Goal: Complete application form: Complete application form

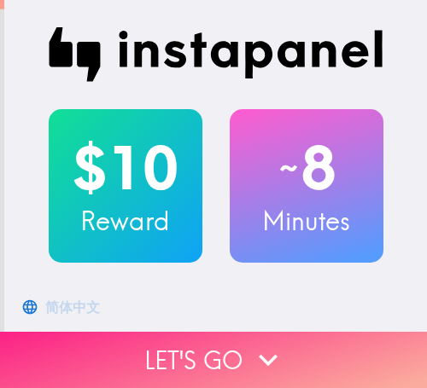
click at [323, 341] on button "Let's go" at bounding box center [213, 360] width 427 height 56
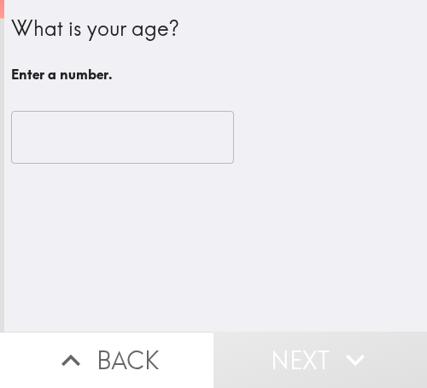
click at [111, 154] on input "number" at bounding box center [122, 137] width 223 height 53
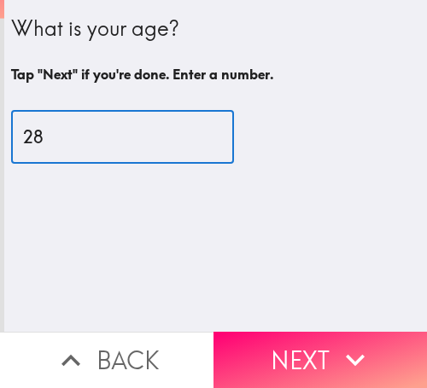
type input "28"
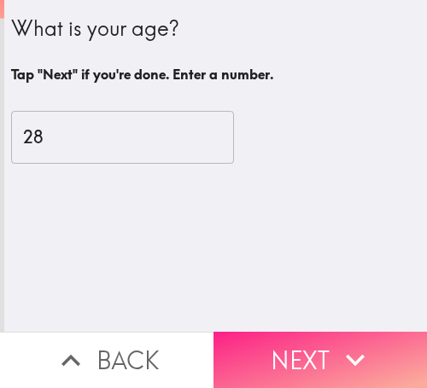
drag, startPoint x: 288, startPoint y: 354, endPoint x: 423, endPoint y: 354, distance: 134.9
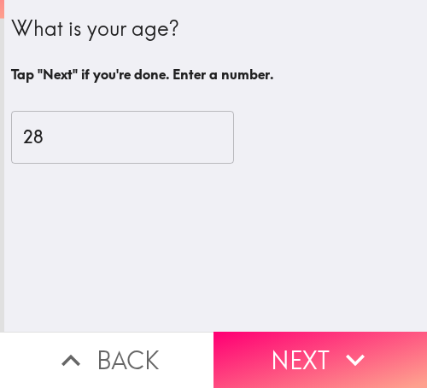
click at [289, 354] on button "Next" at bounding box center [319, 360] width 213 height 56
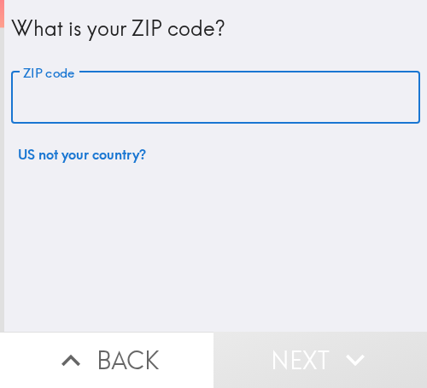
click at [215, 81] on input "ZIP code" at bounding box center [215, 98] width 409 height 53
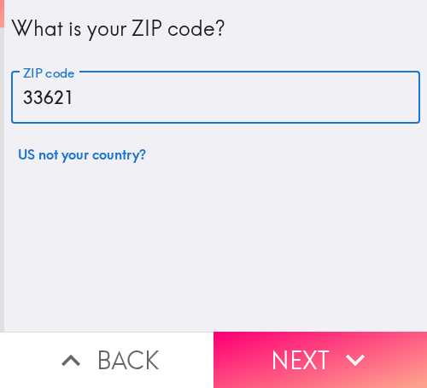
type input "33621"
drag, startPoint x: 128, startPoint y: 95, endPoint x: 43, endPoint y: 90, distance: 85.5
click at [4, 90] on div "What is your ZIP code? ZIP code 33621 ZIP code US not your country?" at bounding box center [215, 86] width 422 height 172
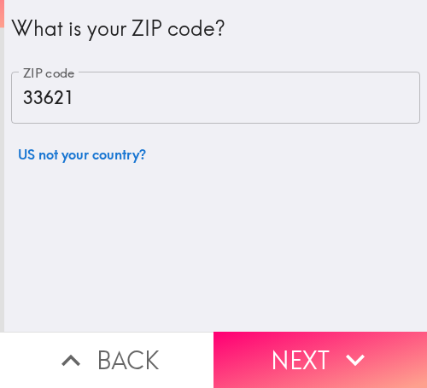
click at [312, 353] on button "Next" at bounding box center [319, 360] width 213 height 56
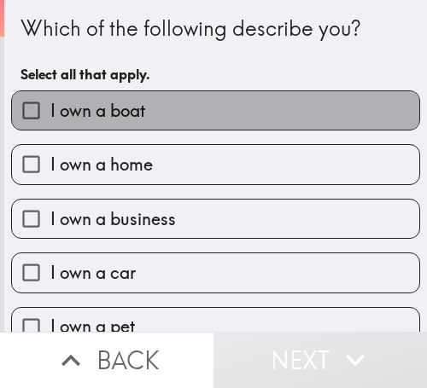
click at [221, 112] on label "I own a boat" at bounding box center [215, 110] width 407 height 38
click at [50, 112] on input "I own a boat" at bounding box center [31, 110] width 38 height 38
checkbox input "true"
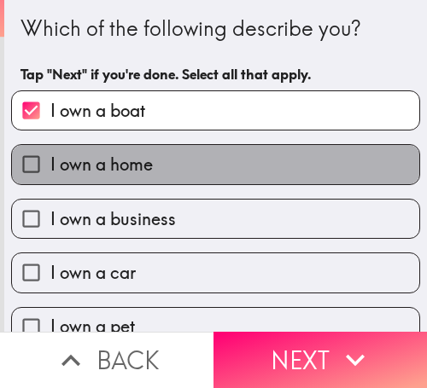
drag, startPoint x: 209, startPoint y: 163, endPoint x: 208, endPoint y: 214, distance: 51.2
click at [209, 163] on label "I own a home" at bounding box center [215, 164] width 407 height 38
click at [50, 163] on input "I own a home" at bounding box center [31, 164] width 38 height 38
checkbox input "true"
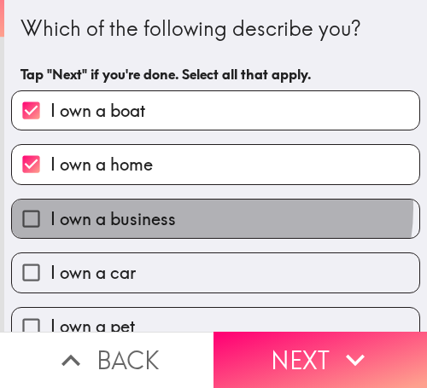
drag, startPoint x: 204, startPoint y: 209, endPoint x: 197, endPoint y: 255, distance: 46.6
click at [204, 212] on label "I own a business" at bounding box center [215, 219] width 407 height 38
click at [50, 212] on input "I own a business" at bounding box center [31, 219] width 38 height 38
checkbox input "true"
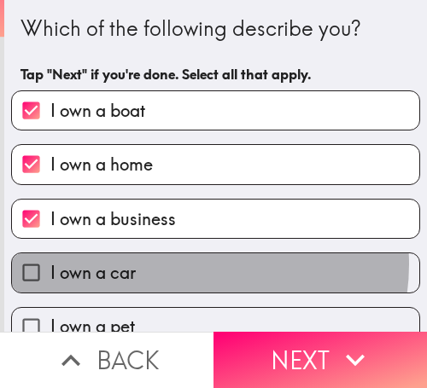
drag, startPoint x: 190, startPoint y: 265, endPoint x: 209, endPoint y: 214, distance: 53.7
click at [189, 265] on label "I own a car" at bounding box center [215, 272] width 407 height 38
click at [50, 265] on input "I own a car" at bounding box center [31, 272] width 38 height 38
checkbox input "true"
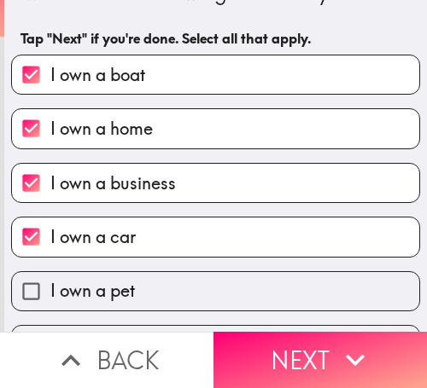
scroll to position [83, 0]
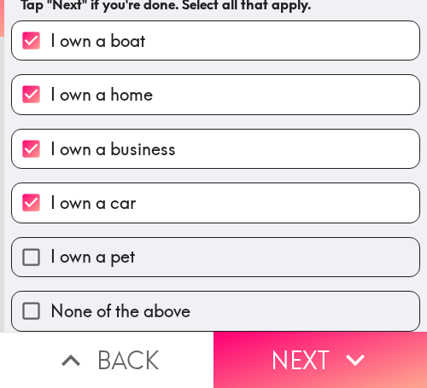
click at [213, 251] on label "I own a pet" at bounding box center [215, 257] width 407 height 38
click at [50, 251] on input "I own a pet" at bounding box center [31, 257] width 38 height 38
checkbox input "true"
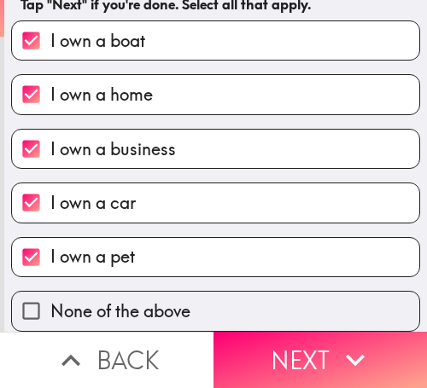
click at [311, 332] on button "Next" at bounding box center [319, 360] width 213 height 56
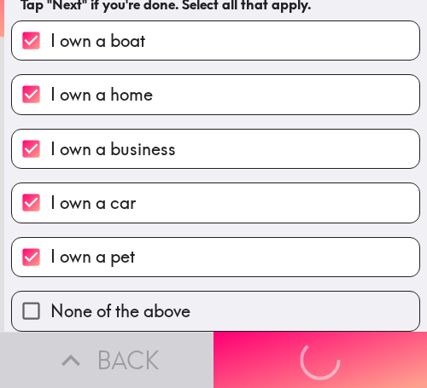
scroll to position [0, 0]
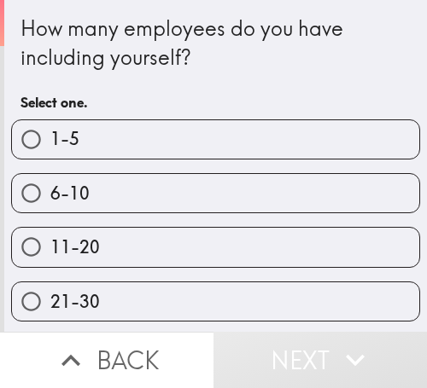
click at [335, 198] on label "6-10" at bounding box center [215, 193] width 407 height 38
click at [50, 198] on input "6-10" at bounding box center [31, 193] width 38 height 38
radio input "true"
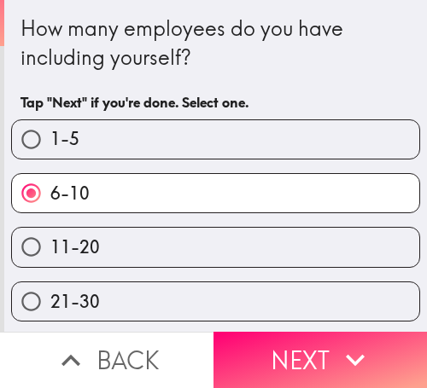
drag, startPoint x: 259, startPoint y: 347, endPoint x: 347, endPoint y: 356, distance: 88.4
click at [262, 347] on button "Next" at bounding box center [319, 360] width 213 height 56
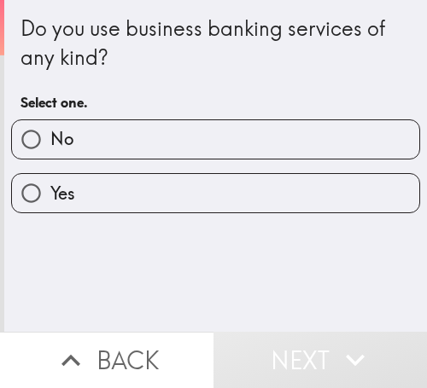
click at [260, 192] on label "Yes" at bounding box center [215, 193] width 407 height 38
click at [50, 192] on input "Yes" at bounding box center [31, 193] width 38 height 38
radio input "true"
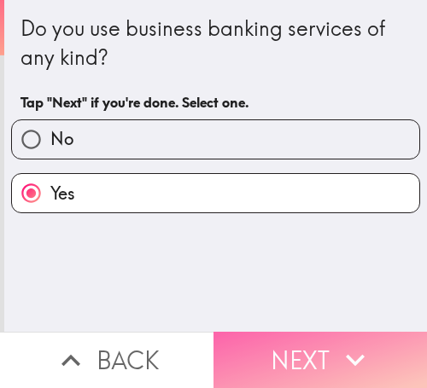
click at [326, 347] on button "Next" at bounding box center [319, 360] width 213 height 56
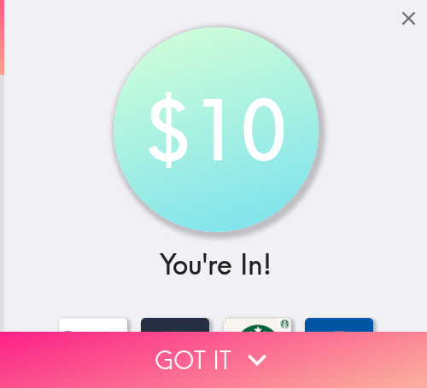
drag, startPoint x: 195, startPoint y: 335, endPoint x: 404, endPoint y: 348, distance: 208.7
click at [196, 335] on button "Got it" at bounding box center [213, 360] width 427 height 56
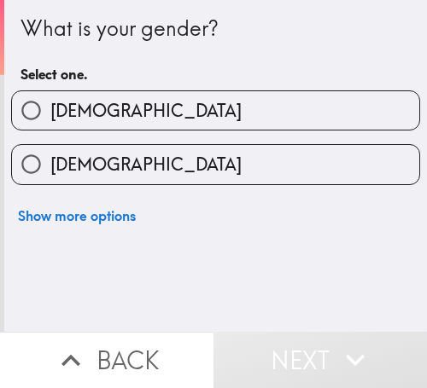
click at [166, 108] on label "[DEMOGRAPHIC_DATA]" at bounding box center [215, 110] width 407 height 38
click at [50, 108] on input "[DEMOGRAPHIC_DATA]" at bounding box center [31, 110] width 38 height 38
radio input "true"
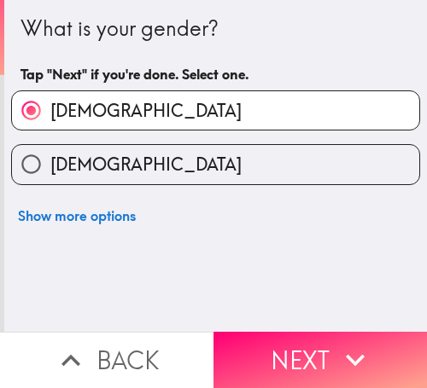
drag, startPoint x: 291, startPoint y: 340, endPoint x: 425, endPoint y: 358, distance: 135.3
click at [295, 341] on button "Next" at bounding box center [319, 360] width 213 height 56
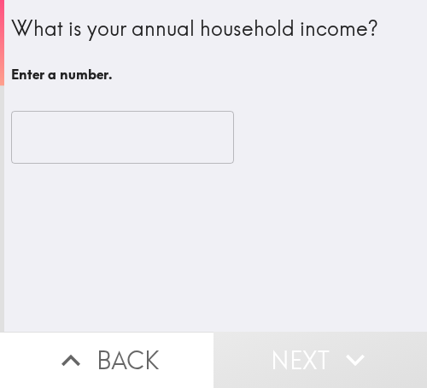
click at [99, 138] on input "number" at bounding box center [122, 137] width 223 height 53
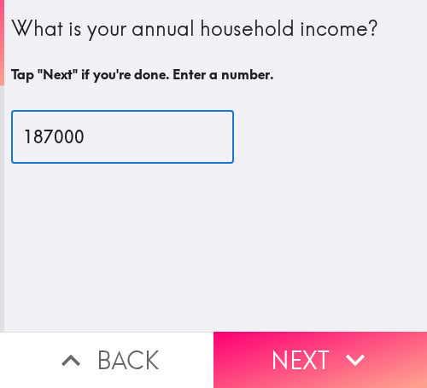
type input "187000"
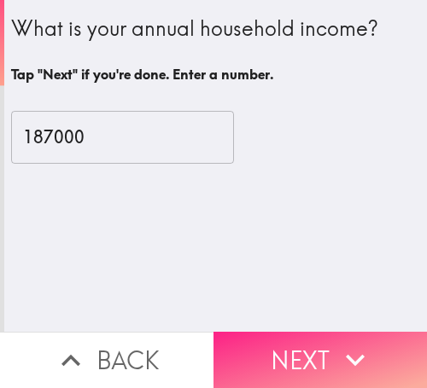
click at [327, 341] on button "Next" at bounding box center [319, 360] width 213 height 56
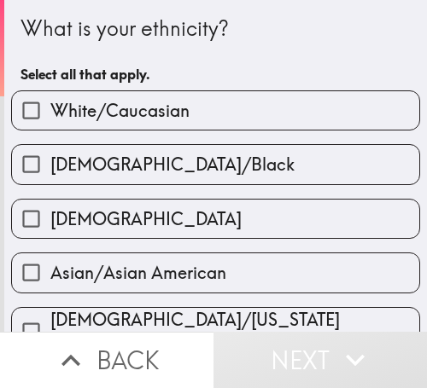
drag, startPoint x: 224, startPoint y: 123, endPoint x: 425, endPoint y: 122, distance: 201.4
click at [242, 120] on label "White/Caucasian" at bounding box center [215, 110] width 407 height 38
click at [50, 120] on input "White/Caucasian" at bounding box center [31, 110] width 38 height 38
checkbox input "true"
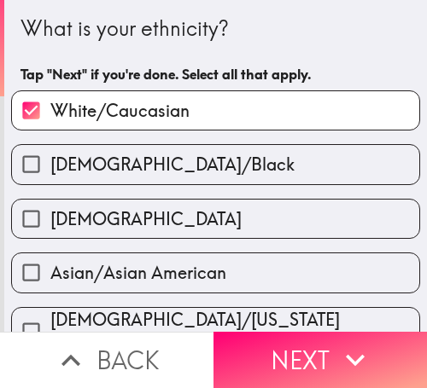
drag, startPoint x: 324, startPoint y: 358, endPoint x: 424, endPoint y: 350, distance: 100.2
click at [329, 356] on button "Next" at bounding box center [319, 360] width 213 height 56
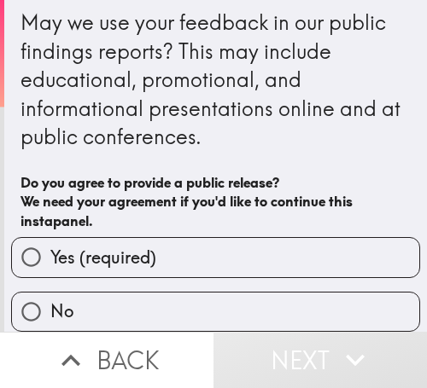
scroll to position [19, 0]
drag, startPoint x: 239, startPoint y: 241, endPoint x: 426, endPoint y: 240, distance: 186.9
click at [262, 240] on label "Yes (required)" at bounding box center [215, 257] width 407 height 38
click at [50, 240] on input "Yes (required)" at bounding box center [31, 257] width 38 height 38
radio input "true"
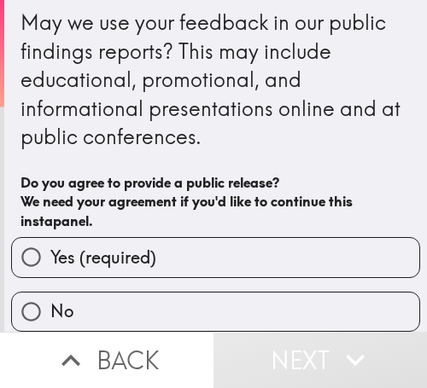
scroll to position [0, 0]
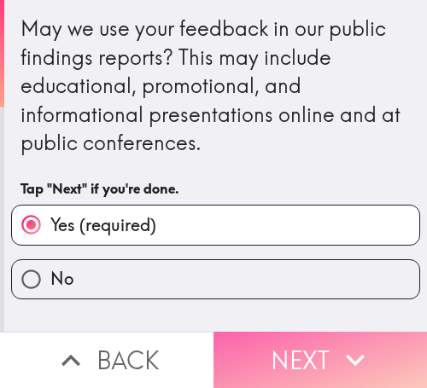
click at [315, 349] on button "Next" at bounding box center [319, 360] width 213 height 56
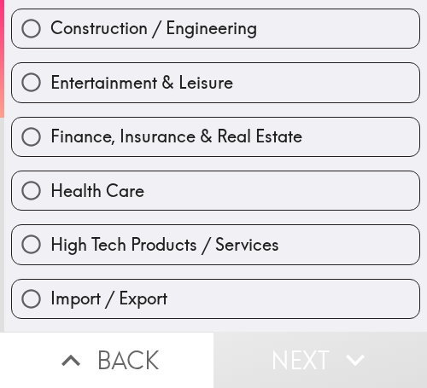
scroll to position [341, 0]
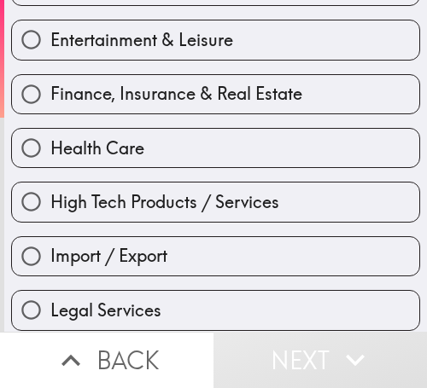
click at [213, 163] on label "Health Care" at bounding box center [215, 148] width 407 height 38
click at [50, 163] on input "Health Care" at bounding box center [31, 148] width 38 height 38
radio input "true"
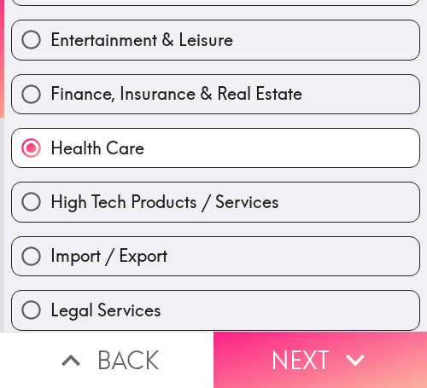
click at [299, 345] on button "Next" at bounding box center [319, 360] width 213 height 56
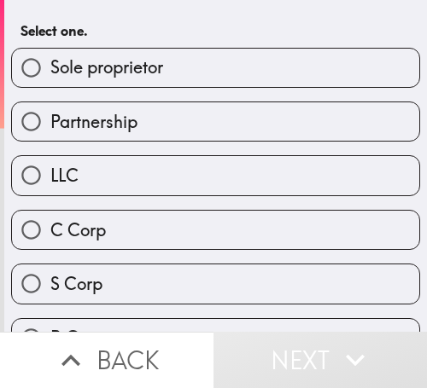
scroll to position [17, 0]
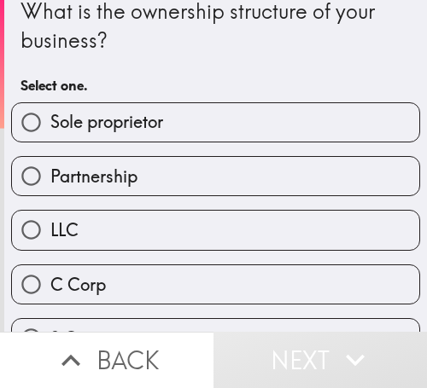
drag, startPoint x: 248, startPoint y: 129, endPoint x: 424, endPoint y: 151, distance: 177.2
click at [248, 129] on label "Sole proprietor" at bounding box center [215, 122] width 407 height 38
click at [50, 129] on input "Sole proprietor" at bounding box center [31, 122] width 38 height 38
radio input "true"
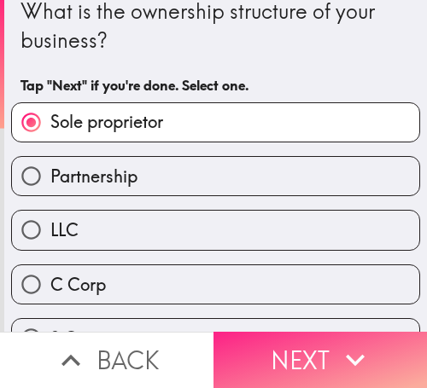
click at [320, 335] on button "Next" at bounding box center [319, 360] width 213 height 56
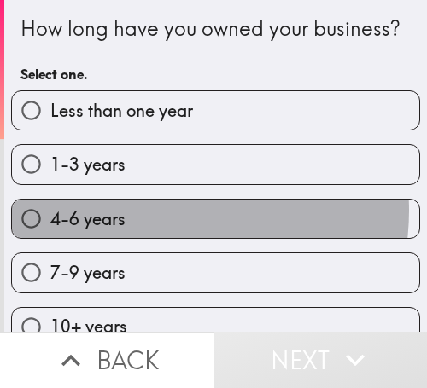
drag, startPoint x: 155, startPoint y: 239, endPoint x: 253, endPoint y: 251, distance: 98.0
click at [166, 238] on label "4-6 years" at bounding box center [215, 219] width 407 height 38
click at [50, 238] on input "4-6 years" at bounding box center [31, 219] width 38 height 38
radio input "true"
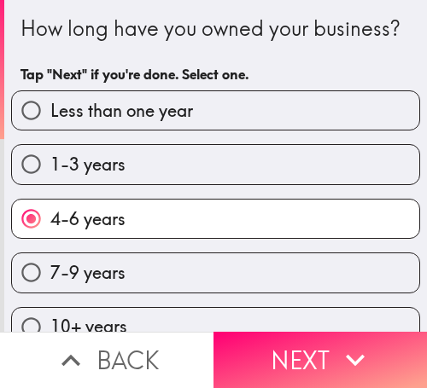
drag, startPoint x: 318, startPoint y: 325, endPoint x: 424, endPoint y: 339, distance: 106.7
click at [323, 332] on button "Next" at bounding box center [319, 360] width 213 height 56
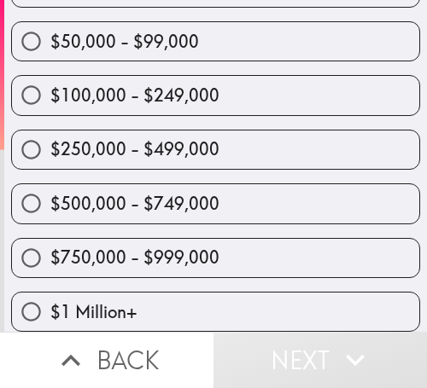
scroll to position [190, 0]
drag, startPoint x: 171, startPoint y: 195, endPoint x: 184, endPoint y: 184, distance: 17.6
click at [171, 195] on span "$500,000 - $749,000" at bounding box center [134, 204] width 169 height 24
click at [50, 195] on input "$500,000 - $749,000" at bounding box center [31, 203] width 38 height 38
radio input "true"
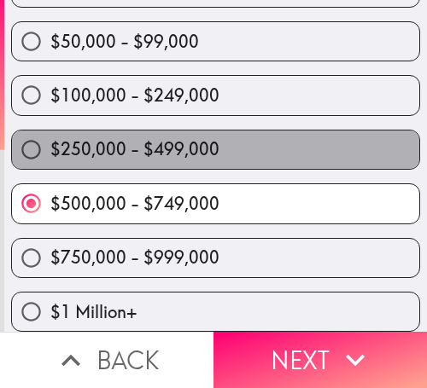
drag, startPoint x: 239, startPoint y: 136, endPoint x: 253, endPoint y: 137, distance: 14.5
click at [241, 136] on label "$250,000 - $499,000" at bounding box center [215, 150] width 407 height 38
click at [50, 136] on input "$250,000 - $499,000" at bounding box center [31, 150] width 38 height 38
radio input "true"
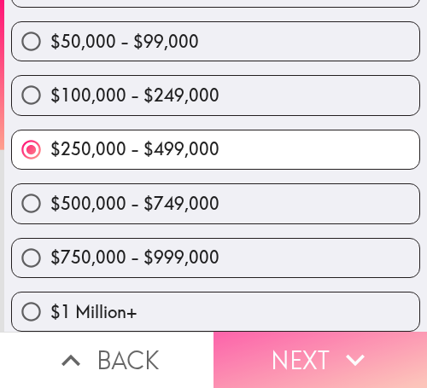
drag, startPoint x: 299, startPoint y: 352, endPoint x: 319, endPoint y: 350, distance: 20.6
click at [299, 351] on button "Next" at bounding box center [319, 360] width 213 height 56
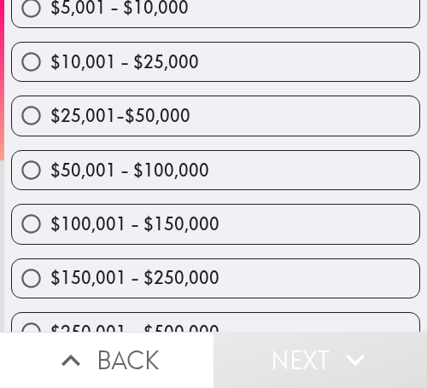
scroll to position [232, 0]
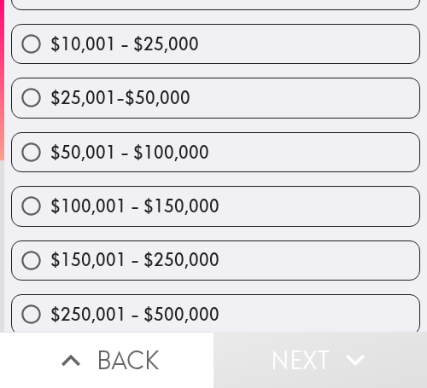
click at [211, 210] on label "$100,001 - $150,000" at bounding box center [215, 206] width 407 height 38
click at [50, 210] on input "$100,001 - $150,000" at bounding box center [31, 206] width 38 height 38
radio input "true"
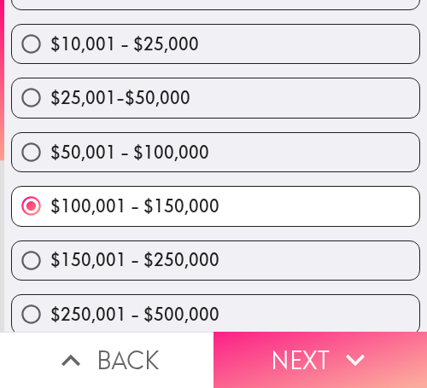
drag, startPoint x: 343, startPoint y: 358, endPoint x: 424, endPoint y: 355, distance: 81.2
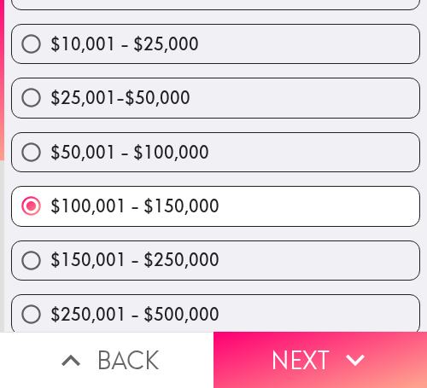
click at [344, 358] on icon "button" at bounding box center [355, 360] width 38 height 38
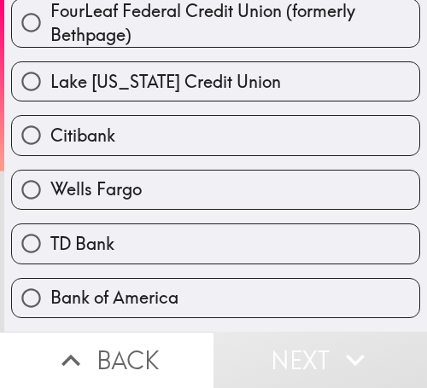
scroll to position [403, 0]
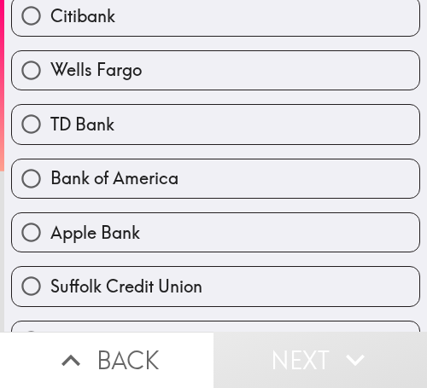
drag, startPoint x: 215, startPoint y: 177, endPoint x: 424, endPoint y: 177, distance: 209.1
click at [217, 176] on label "Bank of America" at bounding box center [215, 179] width 407 height 38
click at [50, 176] on input "Bank of America" at bounding box center [31, 179] width 38 height 38
radio input "true"
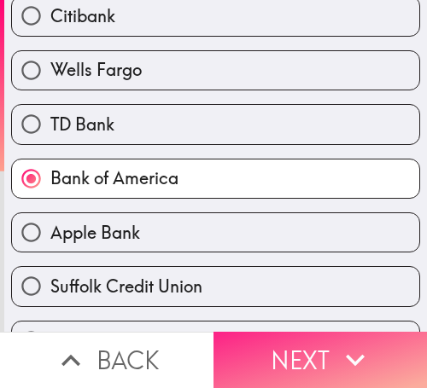
click at [338, 358] on icon "button" at bounding box center [355, 360] width 38 height 38
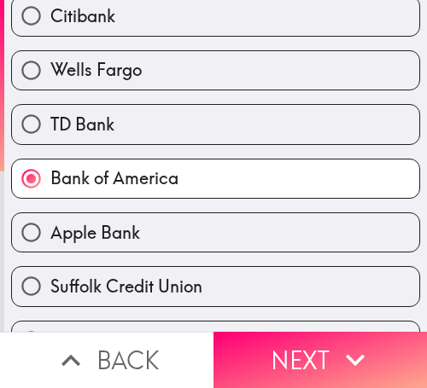
scroll to position [140, 0]
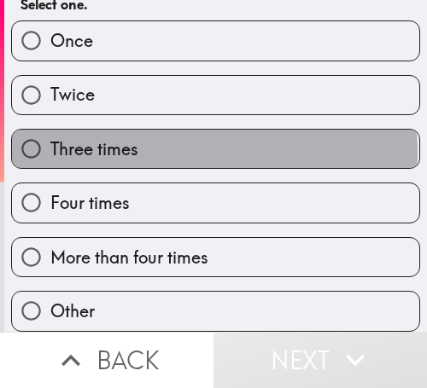
click at [207, 139] on label "Three times" at bounding box center [215, 149] width 407 height 38
click at [50, 139] on input "Three times" at bounding box center [31, 149] width 38 height 38
radio input "true"
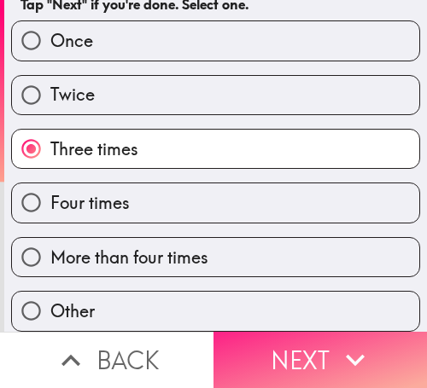
click at [277, 335] on button "Next" at bounding box center [319, 360] width 213 height 56
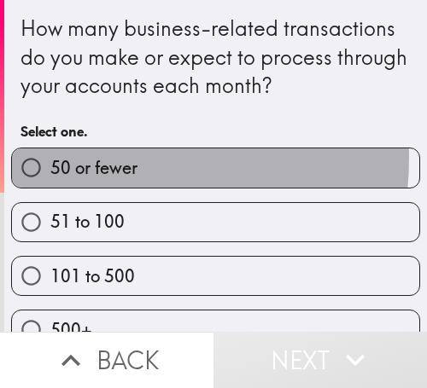
drag, startPoint x: 55, startPoint y: 157, endPoint x: 423, endPoint y: 191, distance: 369.4
click at [60, 157] on span "50 or fewer" at bounding box center [93, 168] width 87 height 24
click at [50, 157] on input "50 or fewer" at bounding box center [31, 168] width 38 height 38
radio input "true"
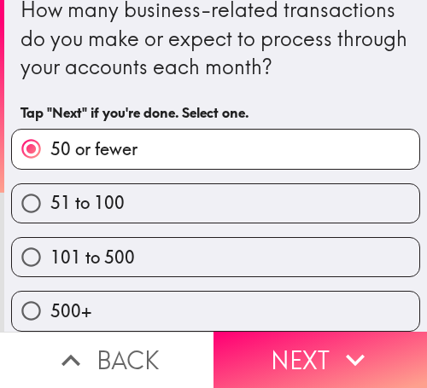
scroll to position [32, 0]
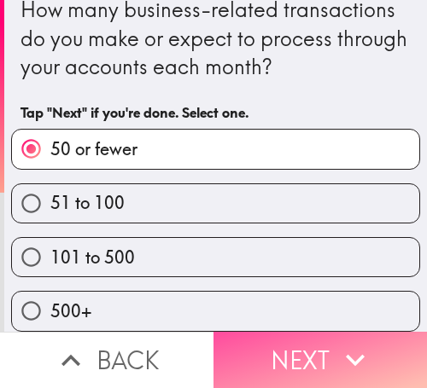
drag, startPoint x: 287, startPoint y: 344, endPoint x: 424, endPoint y: 347, distance: 137.4
click at [294, 344] on button "Next" at bounding box center [319, 360] width 213 height 56
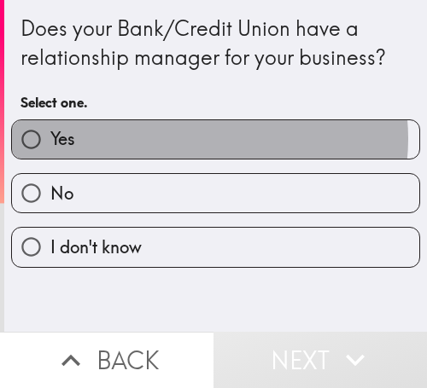
drag, startPoint x: 201, startPoint y: 139, endPoint x: 421, endPoint y: 140, distance: 219.4
click at [207, 138] on label "Yes" at bounding box center [215, 139] width 407 height 38
click at [50, 138] on input "Yes" at bounding box center [31, 139] width 38 height 38
radio input "true"
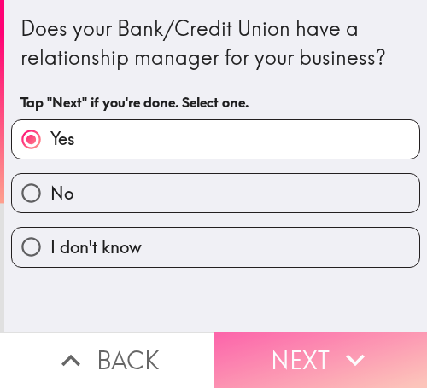
drag, startPoint x: 294, startPoint y: 352, endPoint x: 422, endPoint y: 352, distance: 128.0
click at [300, 350] on button "Next" at bounding box center [319, 360] width 213 height 56
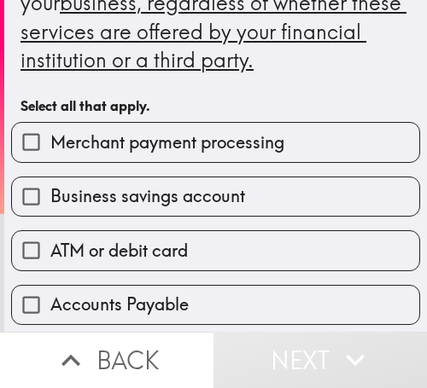
scroll to position [85, 0]
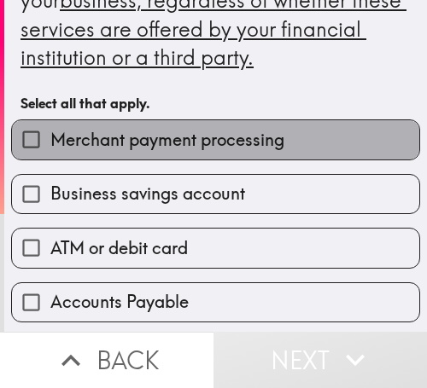
drag, startPoint x: 248, startPoint y: 130, endPoint x: 253, endPoint y: 146, distance: 17.0
click at [248, 131] on span "Merchant payment processing" at bounding box center [167, 140] width 234 height 24
click at [50, 131] on input "Merchant payment processing" at bounding box center [31, 139] width 38 height 38
checkbox input "true"
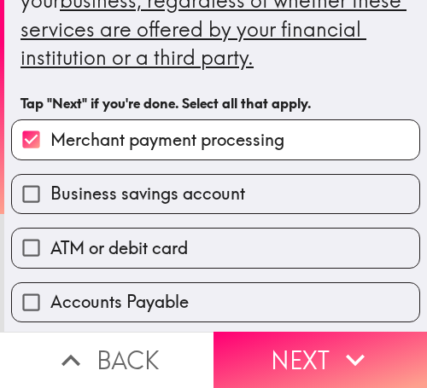
drag, startPoint x: 213, startPoint y: 266, endPoint x: 220, endPoint y: 210, distance: 56.9
click at [213, 263] on label "ATM or debit card" at bounding box center [215, 248] width 407 height 38
click at [50, 263] on input "ATM or debit card" at bounding box center [31, 248] width 38 height 38
checkbox input "true"
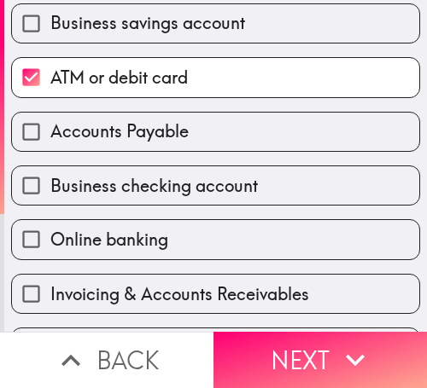
click at [166, 187] on span "Business checking account" at bounding box center [153, 186] width 207 height 24
click at [50, 187] on input "Business checking account" at bounding box center [31, 185] width 38 height 38
checkbox input "true"
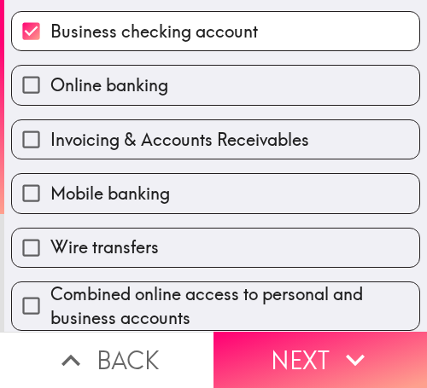
scroll to position [427, 0]
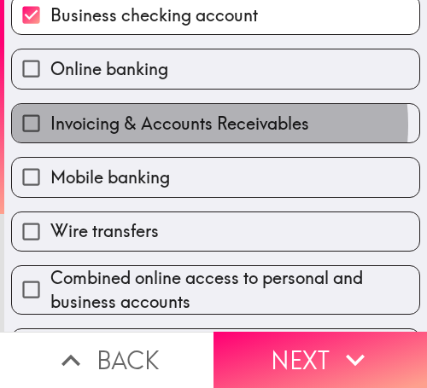
click at [201, 125] on span "Invoicing & Accounts Receivables" at bounding box center [179, 124] width 259 height 24
click at [50, 125] on input "Invoicing & Accounts Receivables" at bounding box center [31, 123] width 38 height 38
checkbox input "true"
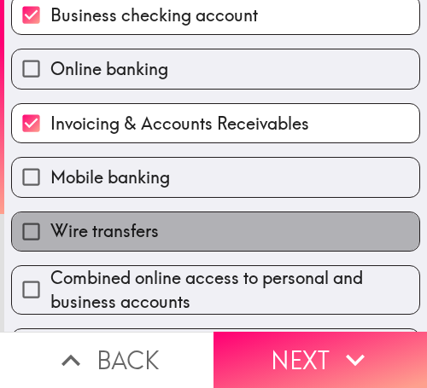
click at [210, 225] on label "Wire transfers" at bounding box center [215, 232] width 407 height 38
click at [50, 225] on input "Wire transfers" at bounding box center [31, 232] width 38 height 38
checkbox input "true"
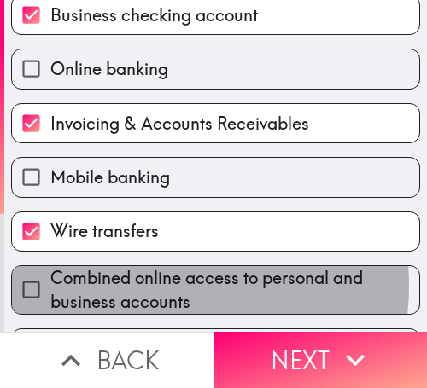
drag, startPoint x: 144, startPoint y: 286, endPoint x: 176, endPoint y: 287, distance: 31.6
click at [143, 286] on span "Combined online access to personal and business accounts" at bounding box center [234, 290] width 369 height 48
click at [50, 286] on input "Combined online access to personal and business accounts" at bounding box center [31, 290] width 38 height 38
checkbox input "true"
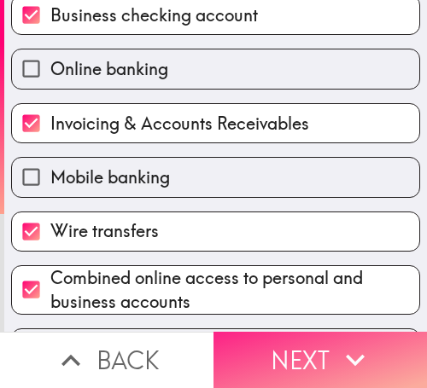
click at [336, 341] on icon "button" at bounding box center [355, 360] width 38 height 38
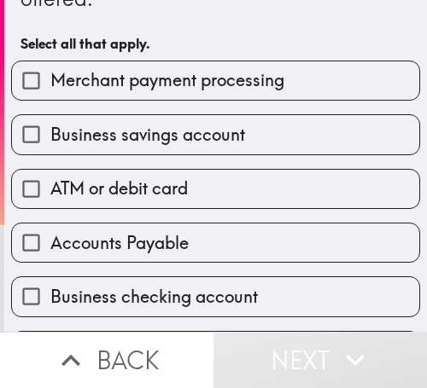
scroll to position [171, 0]
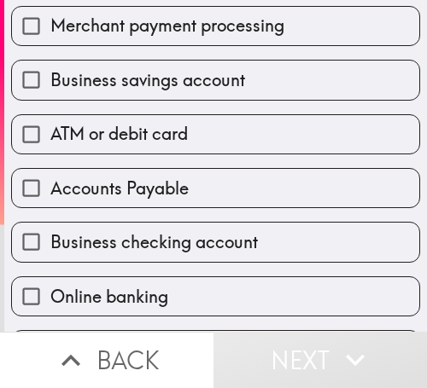
click at [248, 79] on label "Business savings account" at bounding box center [215, 80] width 407 height 38
click at [50, 79] on input "Business savings account" at bounding box center [31, 80] width 38 height 38
checkbox input "true"
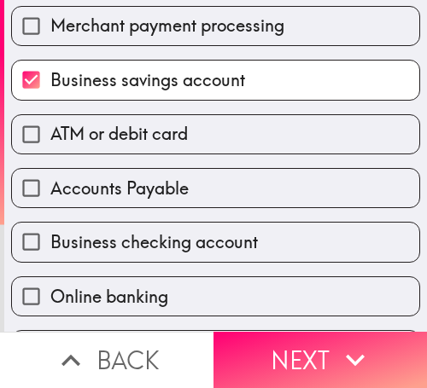
drag, startPoint x: 227, startPoint y: 168, endPoint x: 266, endPoint y: 156, distance: 41.0
click at [226, 168] on div "Accounts Payable" at bounding box center [215, 188] width 409 height 40
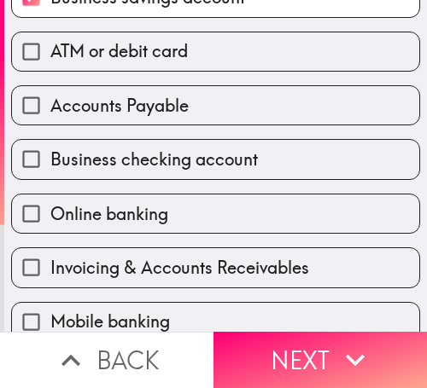
scroll to position [256, 0]
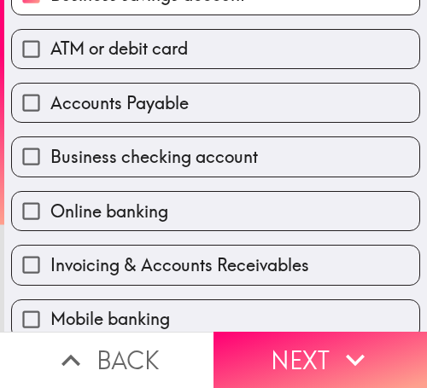
drag, startPoint x: 263, startPoint y: 164, endPoint x: 259, endPoint y: 151, distance: 13.5
click at [259, 159] on label "Business checking account" at bounding box center [215, 156] width 407 height 38
click at [50, 159] on input "Business checking account" at bounding box center [31, 156] width 38 height 38
checkbox input "true"
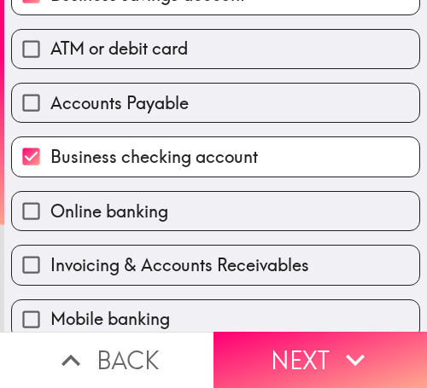
click at [239, 99] on label "Accounts Payable" at bounding box center [215, 103] width 407 height 38
click at [50, 99] on input "Accounts Payable" at bounding box center [31, 103] width 38 height 38
checkbox input "true"
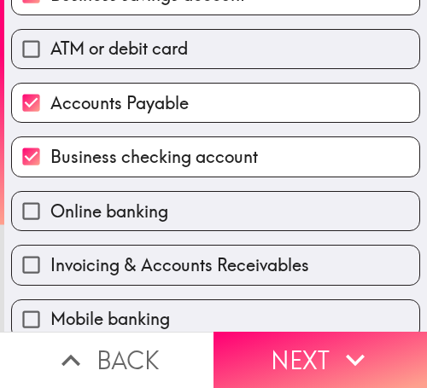
click at [167, 158] on span "Business checking account" at bounding box center [153, 157] width 207 height 24
click at [50, 158] on input "Business checking account" at bounding box center [31, 156] width 38 height 38
checkbox input "false"
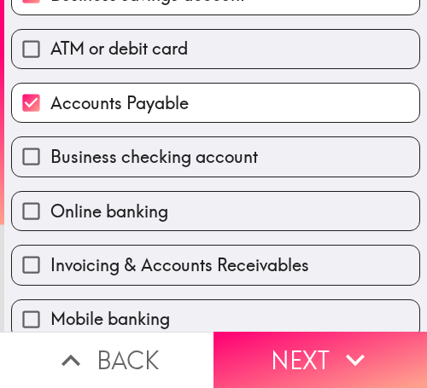
click at [234, 214] on label "Online banking" at bounding box center [215, 211] width 407 height 38
click at [50, 214] on input "Online banking" at bounding box center [31, 211] width 38 height 38
checkbox input "true"
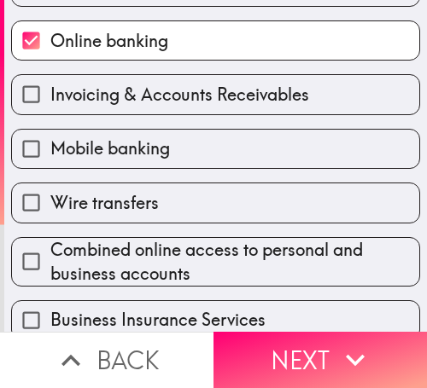
click at [242, 154] on label "Mobile banking" at bounding box center [215, 149] width 407 height 38
click at [50, 154] on input "Mobile banking" at bounding box center [31, 149] width 38 height 38
checkbox input "true"
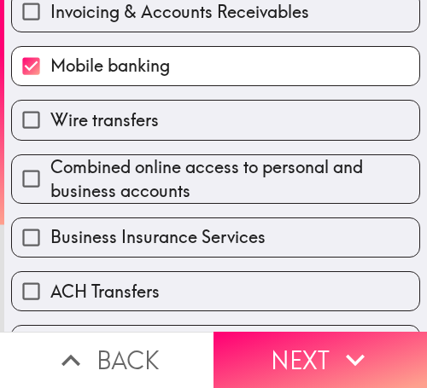
scroll to position [512, 0]
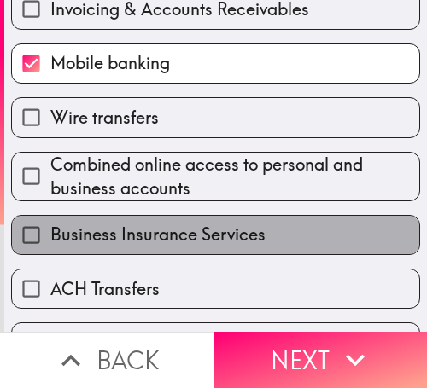
click at [210, 236] on span "Business Insurance Services" at bounding box center [157, 235] width 215 height 24
click at [50, 236] on input "Business Insurance Services" at bounding box center [31, 235] width 38 height 38
checkbox input "true"
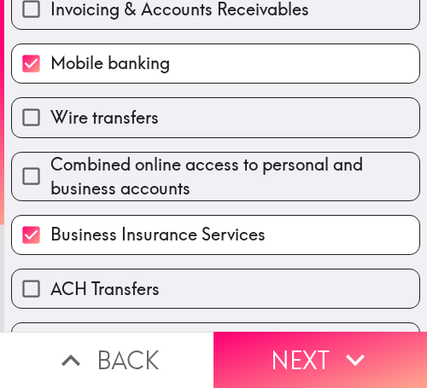
click at [162, 272] on label "ACH Transfers" at bounding box center [215, 289] width 407 height 38
click at [50, 272] on input "ACH Transfers" at bounding box center [31, 289] width 38 height 38
checkbox input "true"
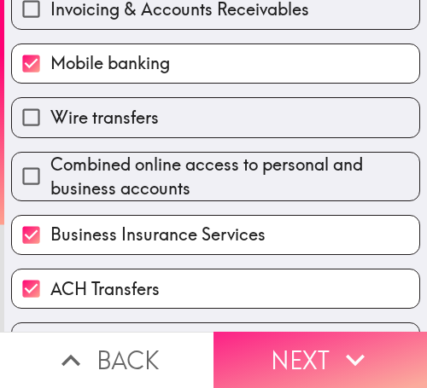
click at [336, 342] on icon "button" at bounding box center [355, 360] width 38 height 38
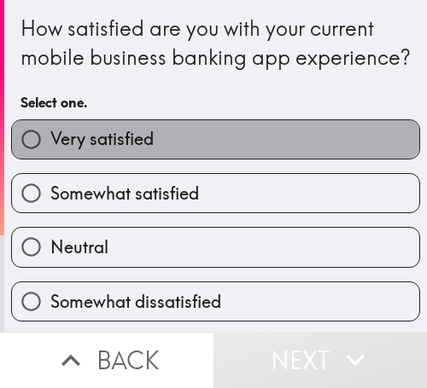
click at [221, 159] on label "Very satisfied" at bounding box center [215, 139] width 407 height 38
click at [50, 159] on input "Very satisfied" at bounding box center [31, 139] width 38 height 38
radio input "true"
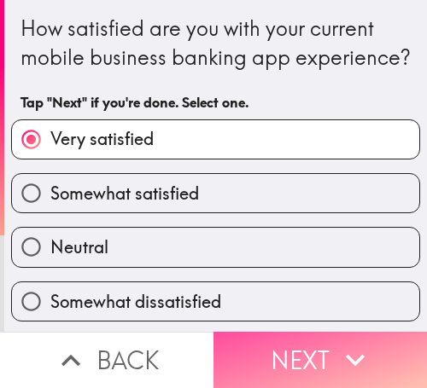
drag, startPoint x: 322, startPoint y: 350, endPoint x: 423, endPoint y: 353, distance: 101.6
click at [328, 349] on button "Next" at bounding box center [319, 360] width 213 height 56
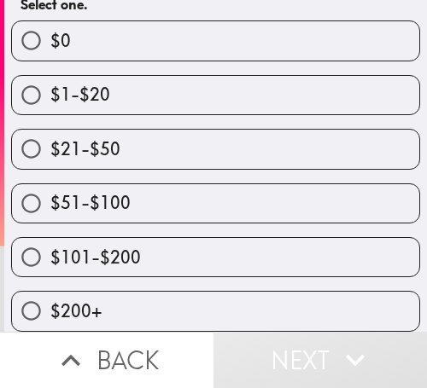
scroll to position [225, 0]
drag, startPoint x: 191, startPoint y: 179, endPoint x: 425, endPoint y: 198, distance: 234.6
click at [198, 184] on label "$51-$100" at bounding box center [215, 203] width 407 height 38
click at [50, 184] on input "$51-$100" at bounding box center [31, 203] width 38 height 38
radio input "true"
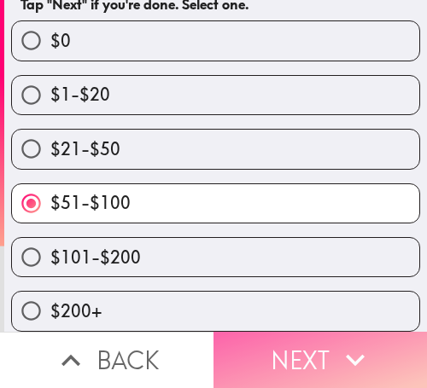
drag, startPoint x: 266, startPoint y: 329, endPoint x: 422, endPoint y: 339, distance: 156.5
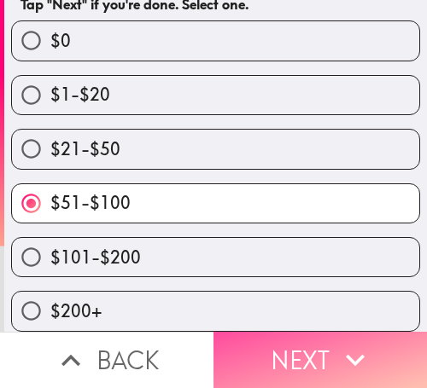
click at [271, 332] on button "Next" at bounding box center [319, 360] width 213 height 56
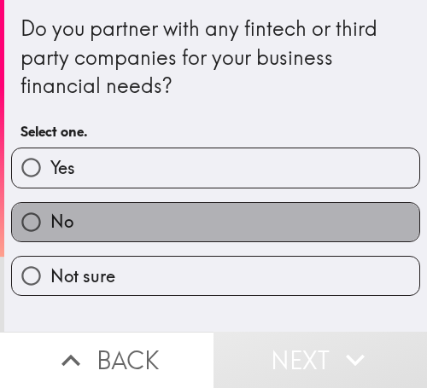
drag, startPoint x: 294, startPoint y: 213, endPoint x: 426, endPoint y: 217, distance: 132.4
click at [296, 213] on label "No" at bounding box center [215, 222] width 407 height 38
click at [50, 213] on input "No" at bounding box center [31, 222] width 38 height 38
radio input "true"
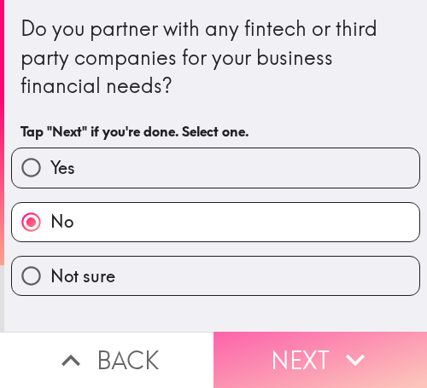
click at [254, 347] on button "Next" at bounding box center [319, 360] width 213 height 56
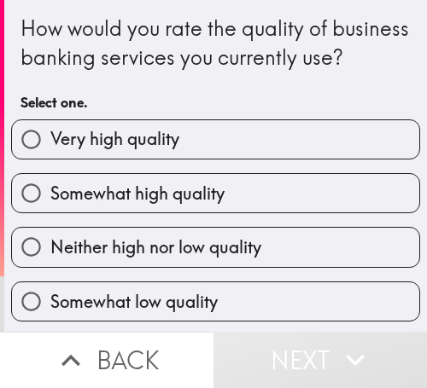
drag, startPoint x: 232, startPoint y: 221, endPoint x: 426, endPoint y: 211, distance: 194.0
click at [244, 213] on label "Somewhat high quality" at bounding box center [215, 193] width 407 height 38
click at [50, 213] on input "Somewhat high quality" at bounding box center [31, 193] width 38 height 38
radio input "true"
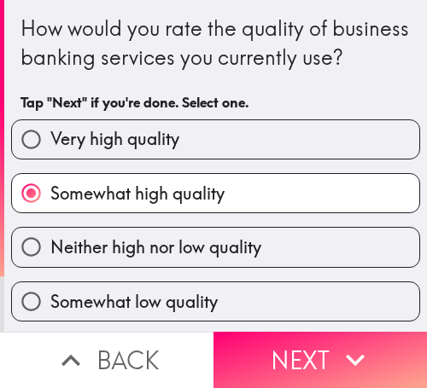
click at [322, 347] on button "Next" at bounding box center [319, 360] width 213 height 56
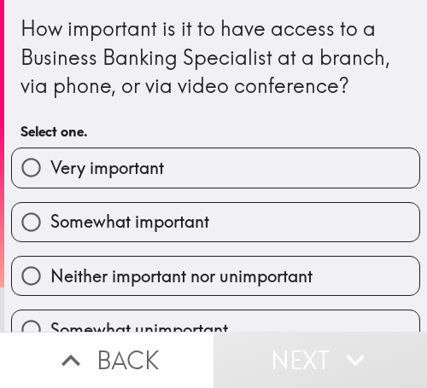
click at [263, 176] on label "Very important" at bounding box center [215, 168] width 407 height 38
click at [50, 176] on input "Very important" at bounding box center [31, 168] width 38 height 38
radio input "true"
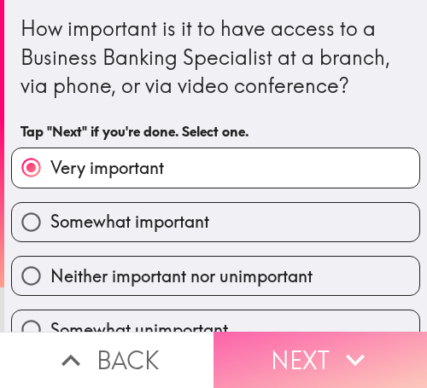
click at [336, 341] on icon "button" at bounding box center [355, 360] width 38 height 38
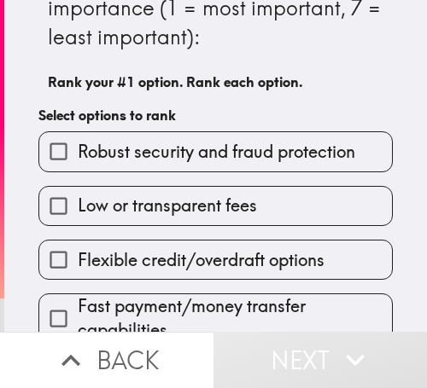
scroll to position [85, 0]
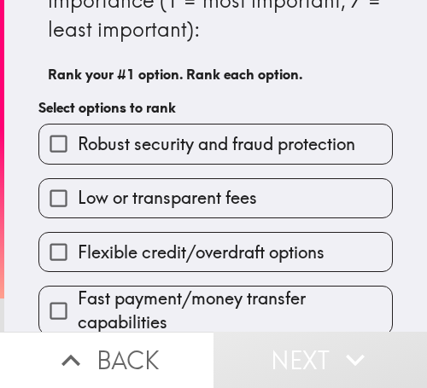
click at [230, 261] on span "Flexible credit/overdraft options" at bounding box center [201, 253] width 247 height 24
click at [78, 261] on input "Flexible credit/overdraft options" at bounding box center [58, 252] width 38 height 38
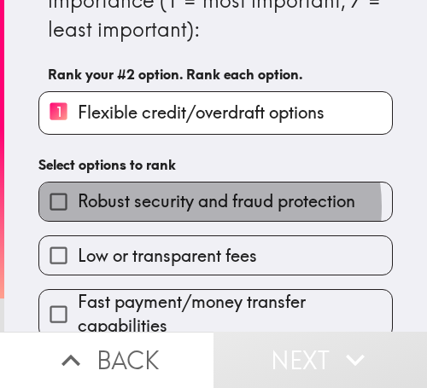
drag, startPoint x: 195, startPoint y: 207, endPoint x: 213, endPoint y: 273, distance: 69.2
click at [195, 208] on span "Robust security and fraud protection" at bounding box center [216, 201] width 277 height 24
click at [78, 208] on input "Robust security and fraud protection" at bounding box center [58, 202] width 38 height 38
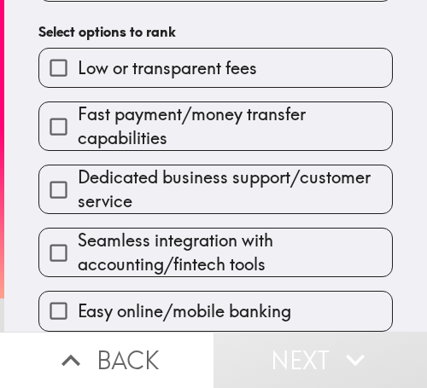
click at [220, 214] on div "Seamless integration with accounting/fintech tools" at bounding box center [209, 245] width 368 height 63
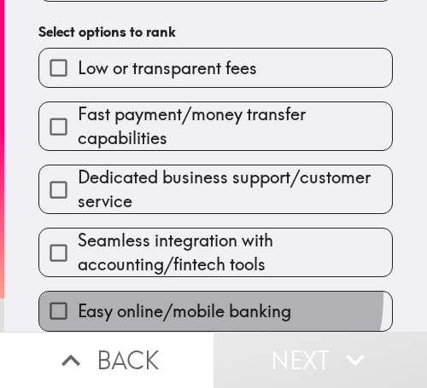
click at [201, 292] on label "Easy online/mobile banking" at bounding box center [215, 311] width 352 height 38
click at [78, 292] on input "Easy online/mobile banking" at bounding box center [58, 311] width 38 height 38
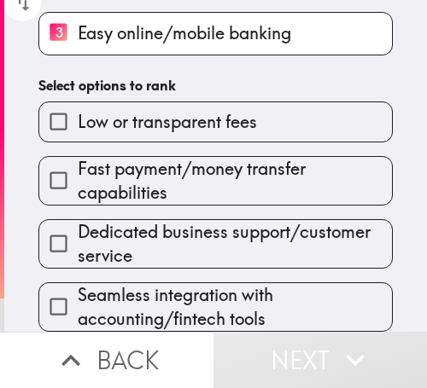
drag, startPoint x: 167, startPoint y: 224, endPoint x: 178, endPoint y: 184, distance: 41.4
click at [167, 222] on span "Dedicated business support/customer service" at bounding box center [235, 244] width 314 height 48
click at [78, 224] on input "Dedicated business support/customer service" at bounding box center [58, 243] width 38 height 38
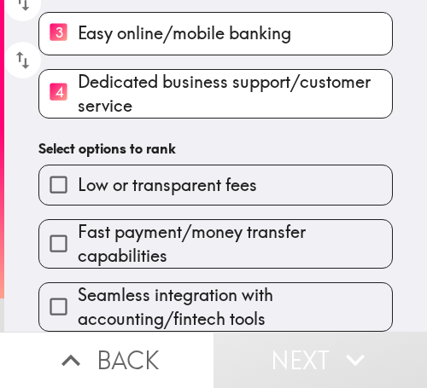
click at [178, 173] on span "Low or transparent fees" at bounding box center [167, 185] width 179 height 24
click at [78, 172] on input "Low or transparent fees" at bounding box center [58, 185] width 38 height 38
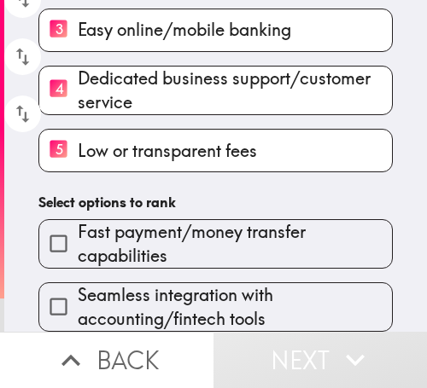
click at [213, 252] on span "Fast payment/money transfer capabilities" at bounding box center [235, 244] width 314 height 48
click at [78, 252] on input "Fast payment/money transfer capabilities" at bounding box center [58, 243] width 38 height 38
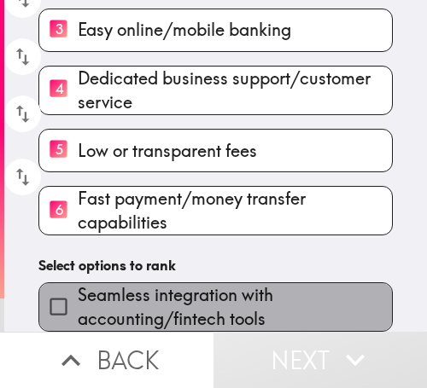
drag, startPoint x: 208, startPoint y: 302, endPoint x: 426, endPoint y: 312, distance: 217.8
click at [209, 302] on span "Seamless integration with accounting/fintech tools" at bounding box center [235, 307] width 314 height 48
click at [78, 302] on input "Seamless integration with accounting/fintech tools" at bounding box center [58, 307] width 38 height 38
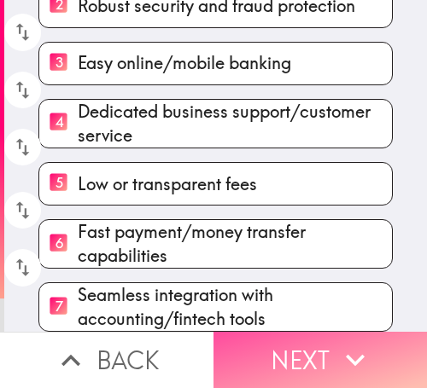
drag, startPoint x: 321, startPoint y: 338, endPoint x: 422, endPoint y: 318, distance: 103.4
click at [332, 333] on button "Next" at bounding box center [319, 360] width 213 height 56
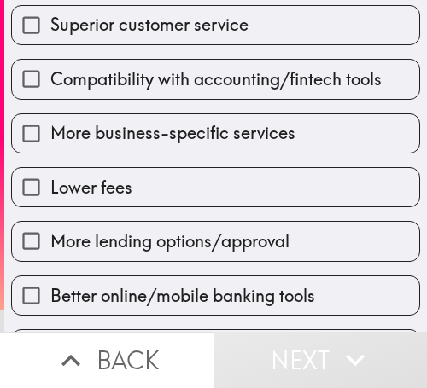
scroll to position [246, 0]
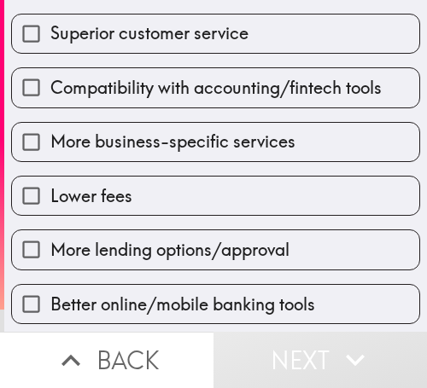
click at [259, 189] on label "Lower fees" at bounding box center [215, 196] width 407 height 38
click at [50, 189] on input "Lower fees" at bounding box center [31, 196] width 38 height 38
checkbox input "true"
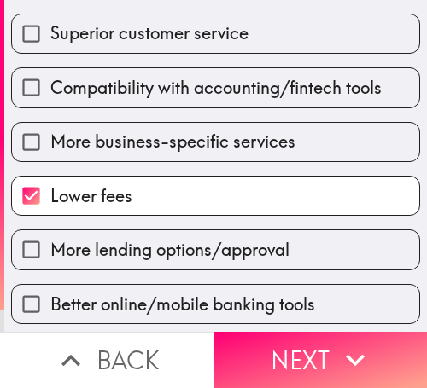
drag, startPoint x: 236, startPoint y: 128, endPoint x: 219, endPoint y: 84, distance: 46.8
click at [232, 123] on label "More business-specific services" at bounding box center [215, 142] width 407 height 38
click at [50, 123] on input "More business-specific services" at bounding box center [31, 142] width 38 height 38
checkbox input "true"
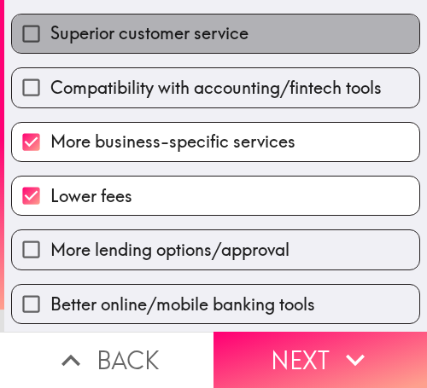
click at [216, 45] on span "Superior customer service" at bounding box center [149, 33] width 198 height 24
click at [50, 45] on input "Superior customer service" at bounding box center [31, 34] width 38 height 38
checkbox input "true"
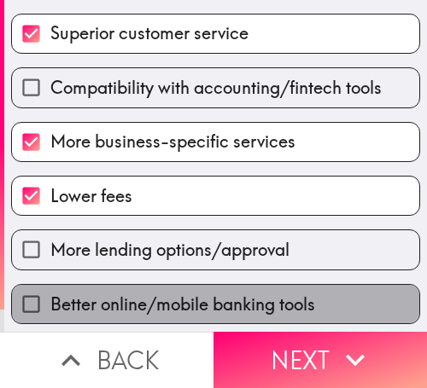
click at [252, 316] on span "Better online/mobile banking tools" at bounding box center [182, 305] width 265 height 24
click at [50, 316] on input "Better online/mobile banking tools" at bounding box center [31, 304] width 38 height 38
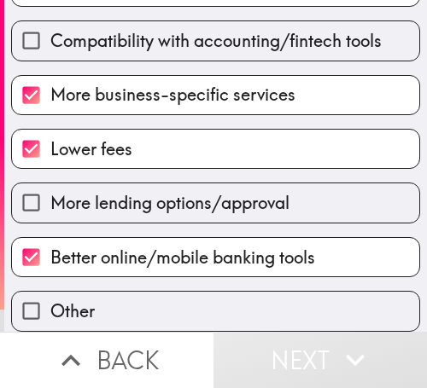
scroll to position [306, 0]
drag, startPoint x: 262, startPoint y: 246, endPoint x: 294, endPoint y: 270, distance: 40.3
click at [262, 246] on span "Better online/mobile banking tools" at bounding box center [182, 258] width 265 height 24
click at [50, 246] on input "Better online/mobile banking tools" at bounding box center [31, 257] width 38 height 38
checkbox input "false"
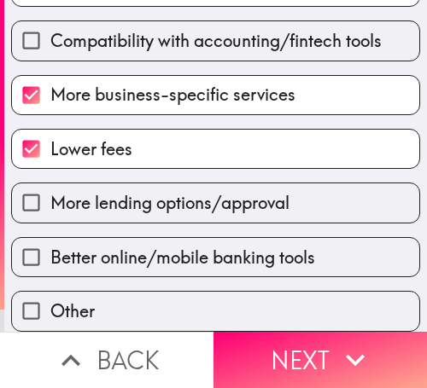
drag, startPoint x: 301, startPoint y: 341, endPoint x: 374, endPoint y: 324, distance: 74.5
click at [300, 340] on button "Next" at bounding box center [319, 360] width 213 height 56
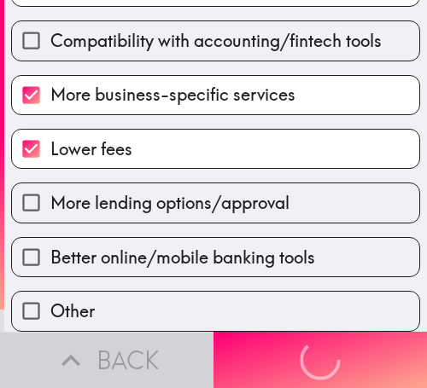
scroll to position [295, 0]
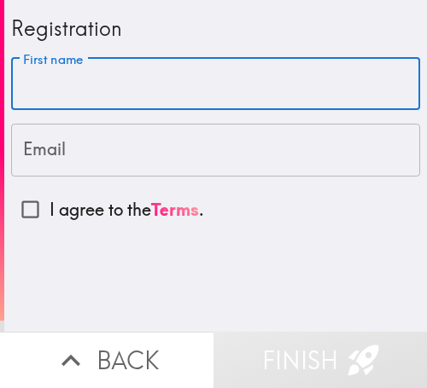
click at [217, 96] on input "First name" at bounding box center [215, 84] width 409 height 53
paste input "[GEOGRAPHIC_DATA]"
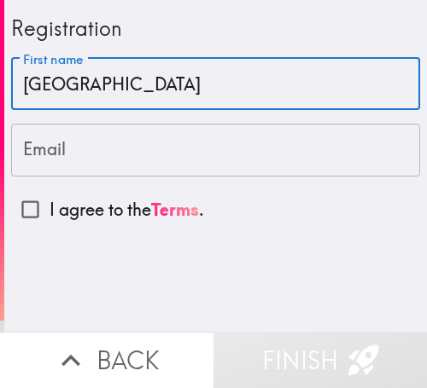
type input "[GEOGRAPHIC_DATA]"
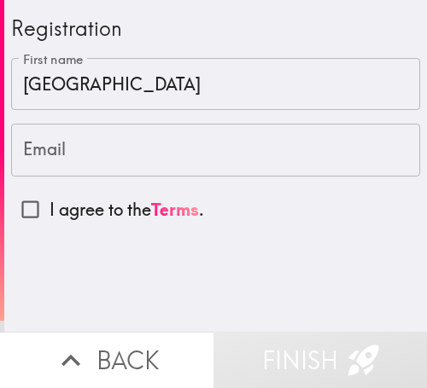
drag, startPoint x: 217, startPoint y: 151, endPoint x: 155, endPoint y: 179, distance: 67.6
click at [217, 150] on input "Email" at bounding box center [215, 150] width 409 height 53
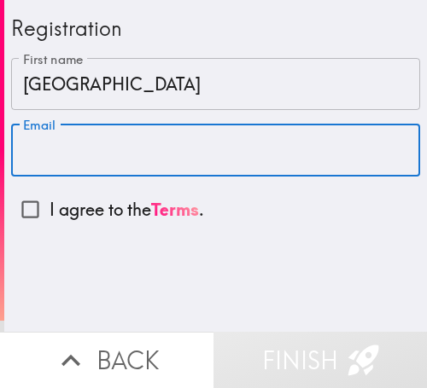
paste input "[EMAIL_ADDRESS][DOMAIN_NAME]"
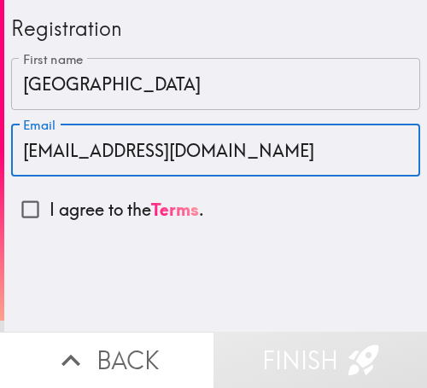
type input "[EMAIL_ADDRESS][DOMAIN_NAME]"
click at [29, 215] on input "I agree to the Terms ." at bounding box center [30, 209] width 38 height 38
checkbox input "true"
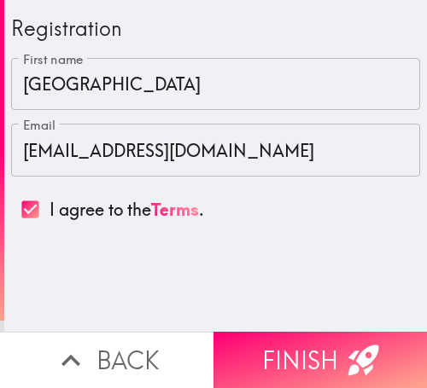
click at [327, 364] on button "Finish" at bounding box center [319, 360] width 213 height 56
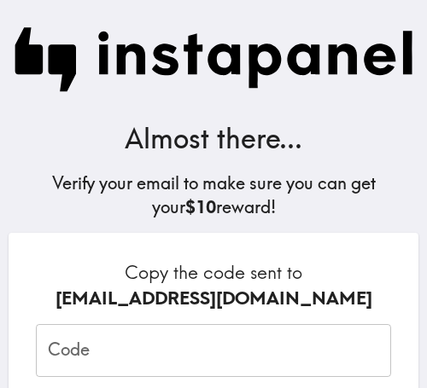
click at [257, 338] on input "Code" at bounding box center [213, 350] width 355 height 53
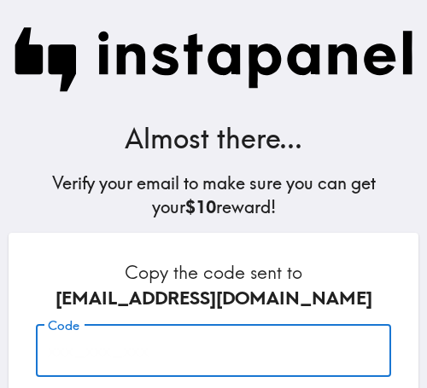
paste input "b6F_fN2_8K5"
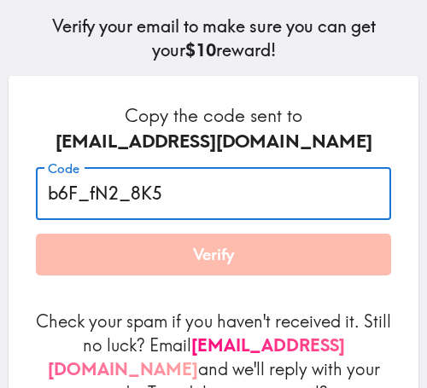
scroll to position [267, 0]
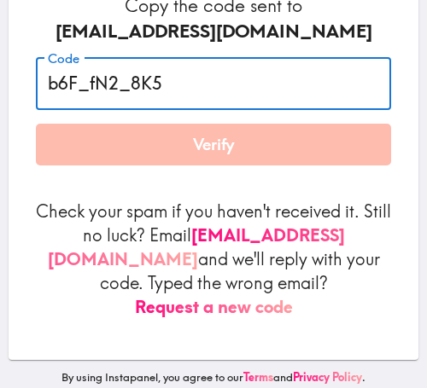
type input "b6F_fN2_8K5"
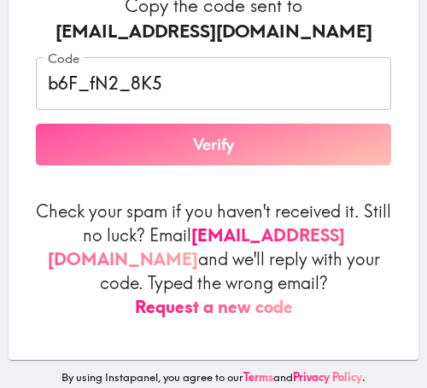
click at [245, 131] on button "Verify" at bounding box center [213, 145] width 355 height 43
